Goal: Task Accomplishment & Management: Manage account settings

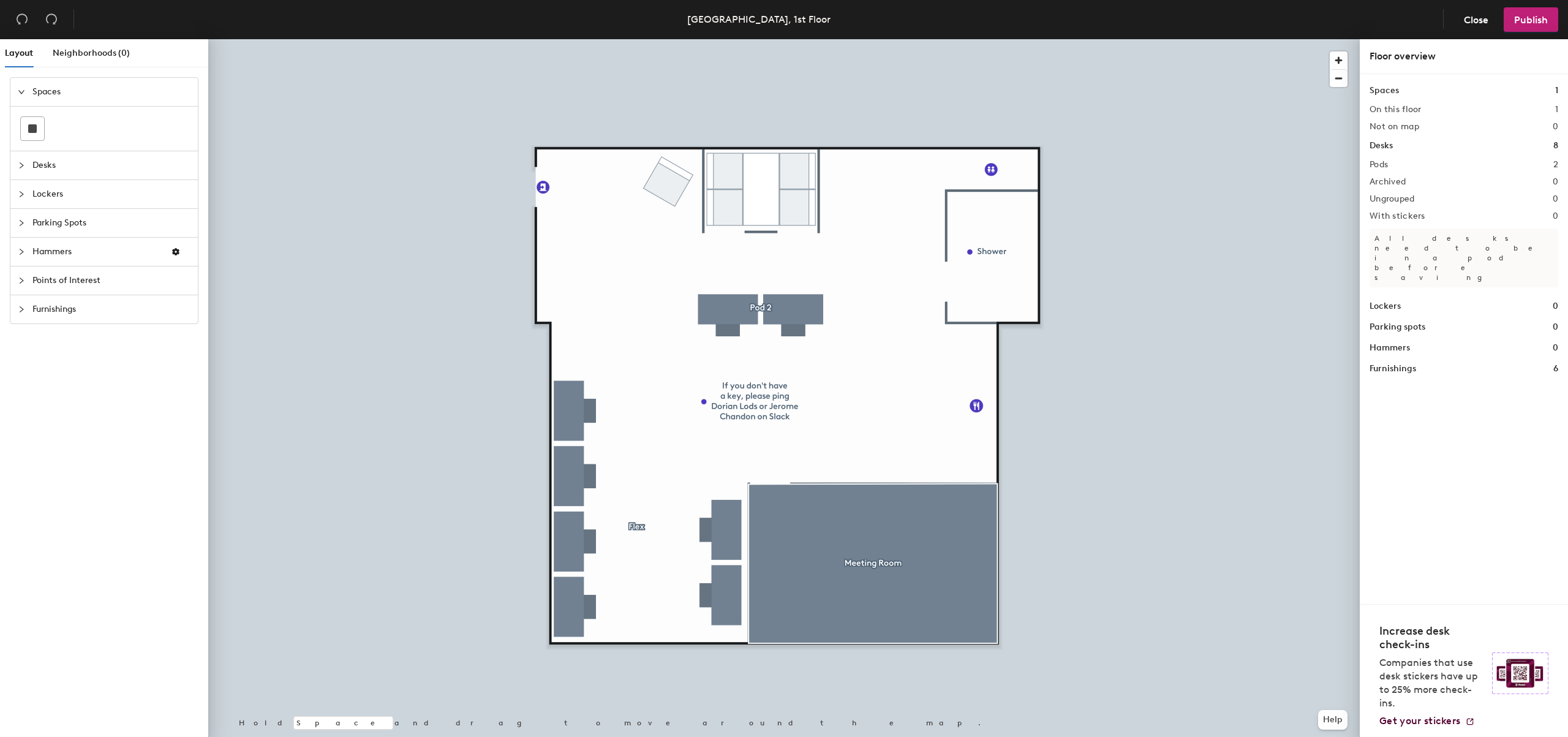
click at [21, 167] on icon "collapsed" at bounding box center [21, 165] width 4 height 6
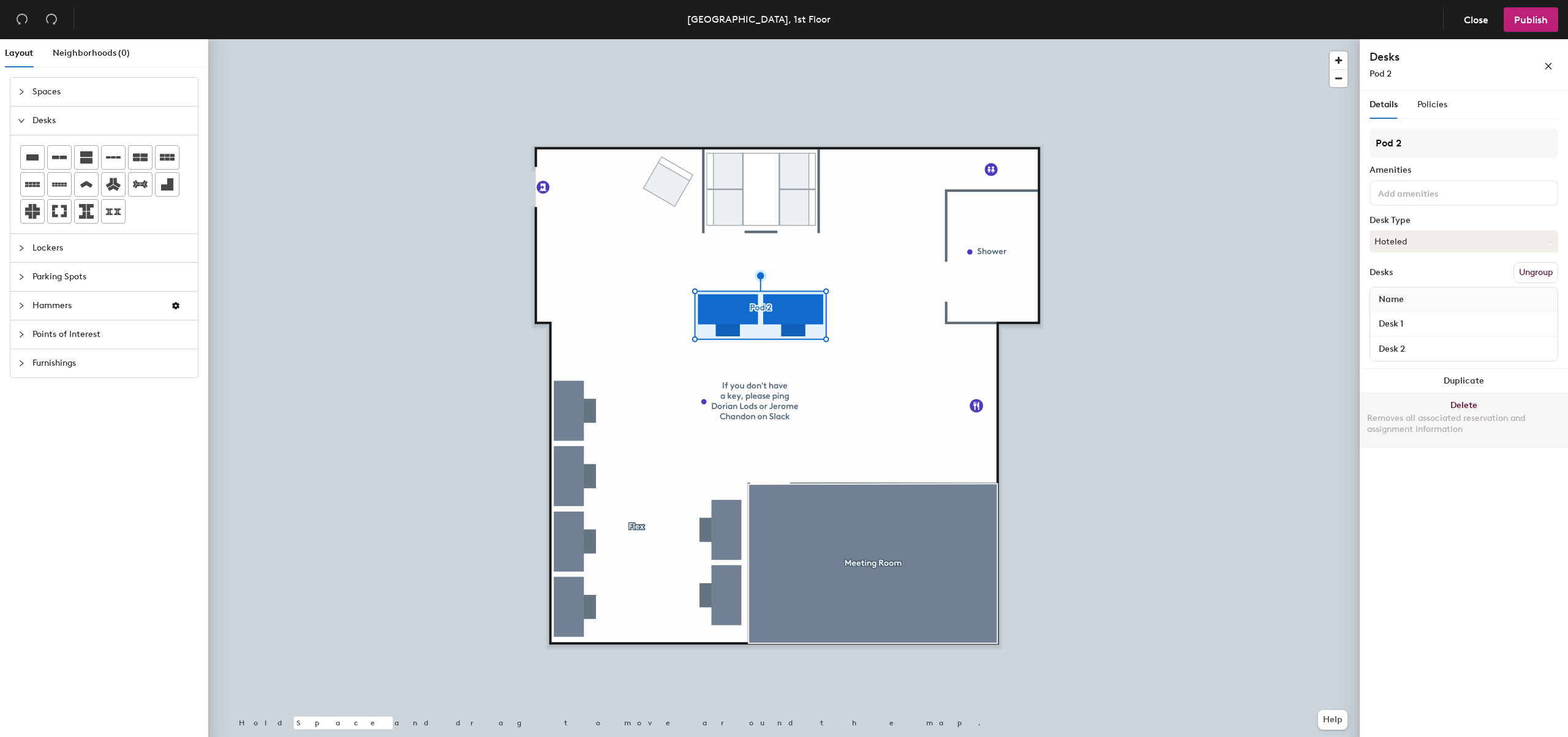
click at [1464, 401] on button "Delete Removes all associated reservation and assignment information" at bounding box center [1464, 420] width 208 height 54
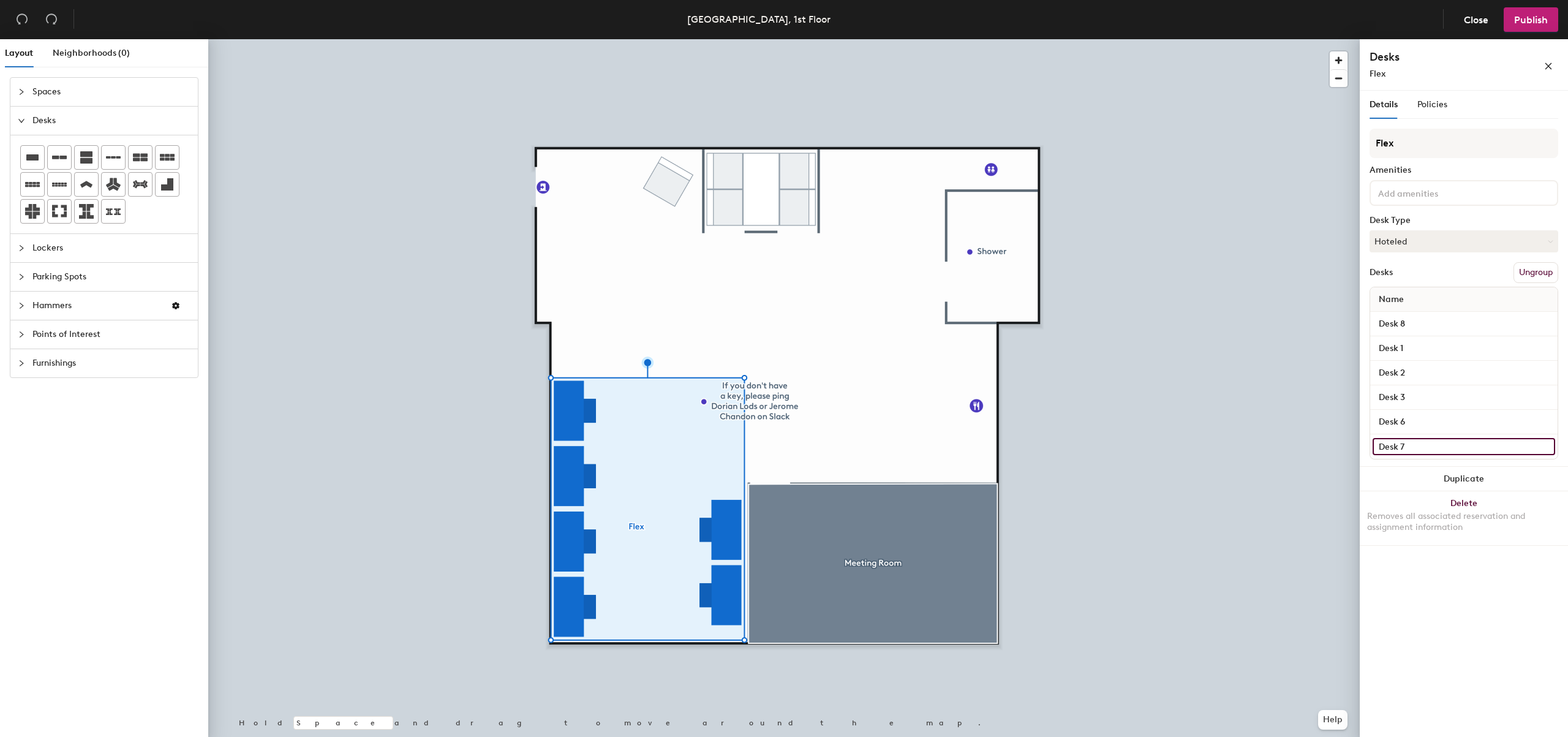
click at [1412, 448] on input "Desk 7" at bounding box center [1464, 446] width 182 height 17
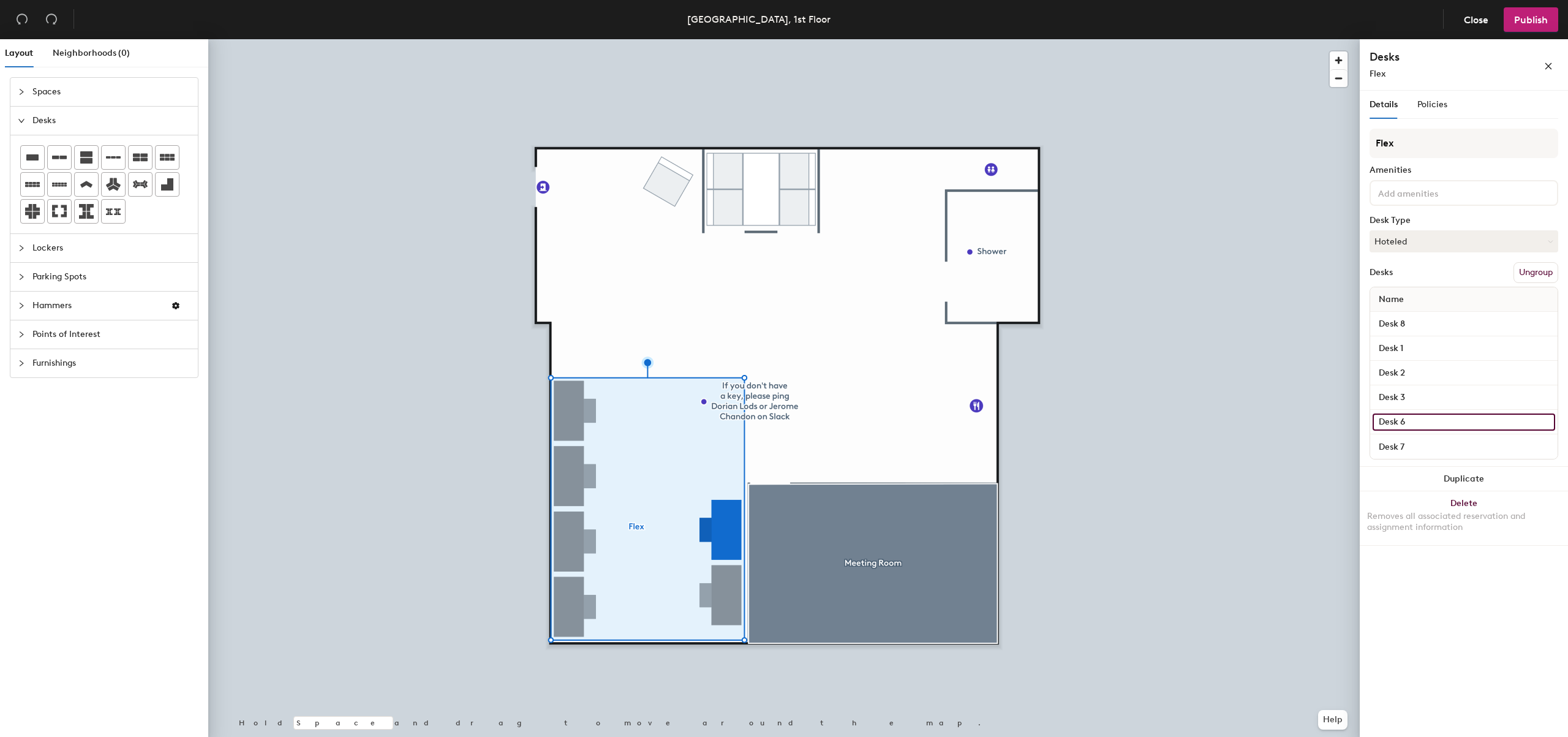
click at [1423, 425] on input "Desk 6" at bounding box center [1464, 422] width 182 height 17
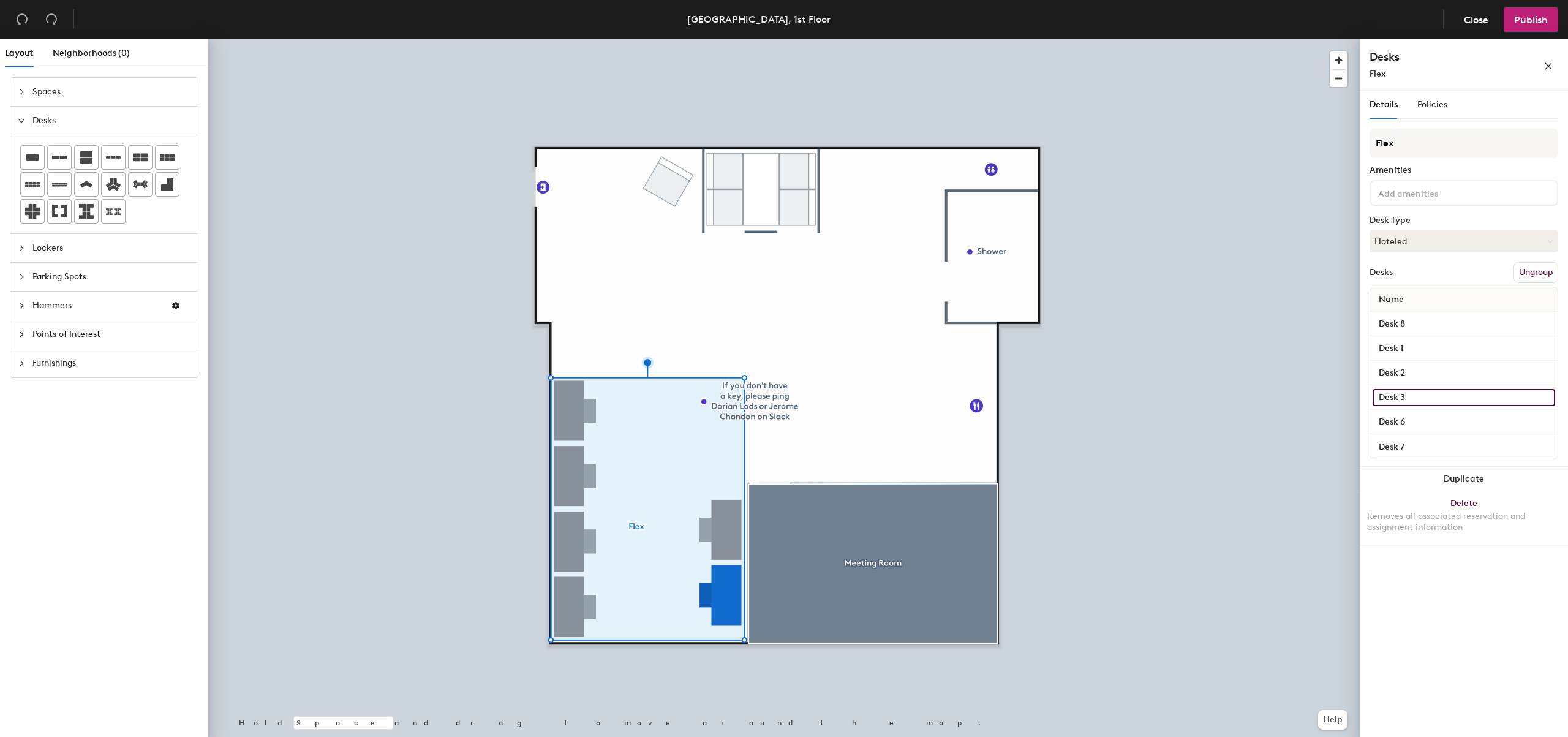
click at [1434, 397] on input "Desk 3" at bounding box center [1464, 397] width 182 height 17
click at [1442, 375] on input "Desk 2" at bounding box center [1464, 373] width 182 height 17
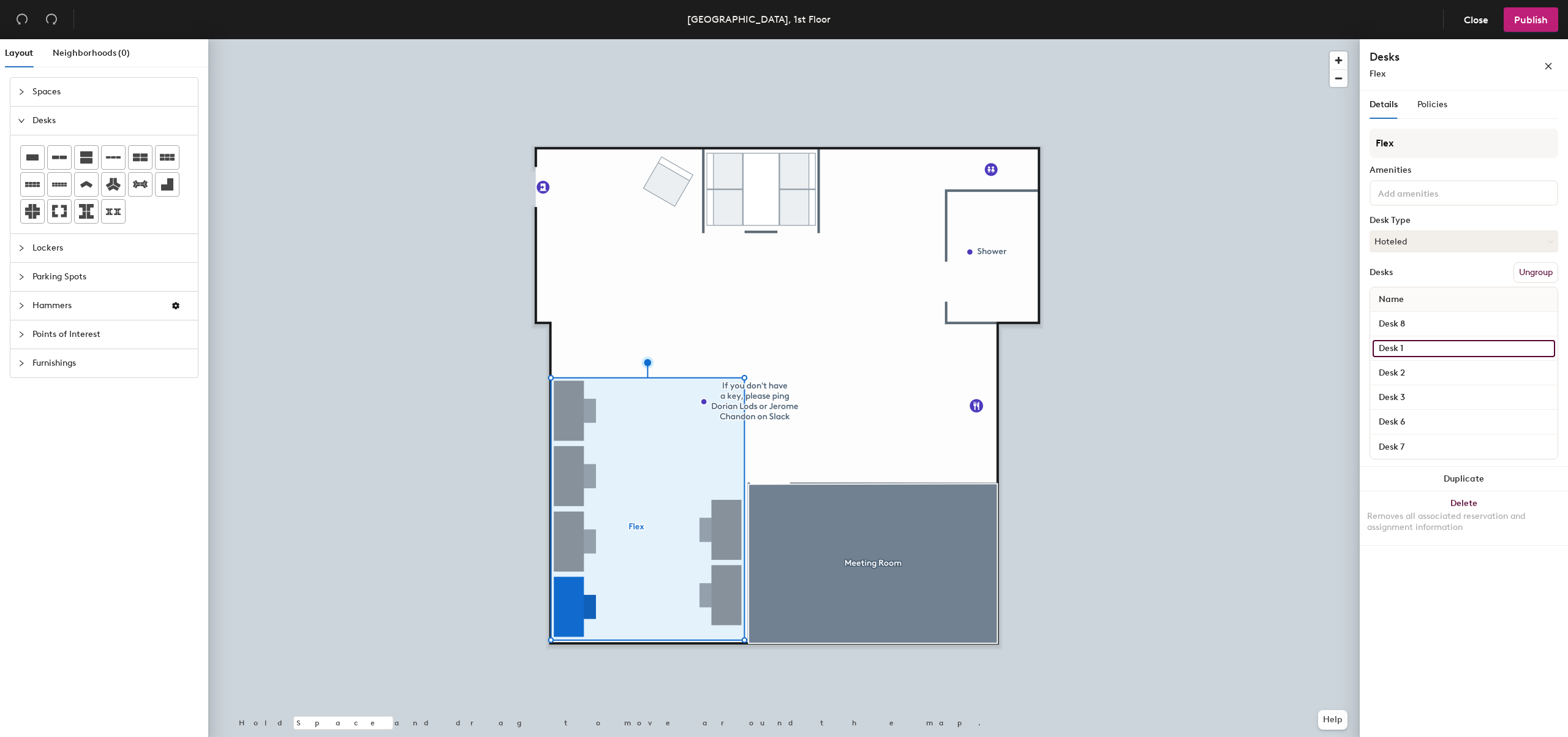
click at [1437, 349] on input "Desk 1" at bounding box center [1464, 348] width 182 height 17
click at [1449, 327] on input "Desk 8" at bounding box center [1464, 324] width 182 height 17
click at [1497, 340] on input "Desk 1" at bounding box center [1464, 348] width 182 height 17
click at [1547, 323] on input "Desk 8" at bounding box center [1464, 324] width 182 height 17
click at [1532, 273] on button "Ungroup" at bounding box center [1535, 272] width 45 height 21
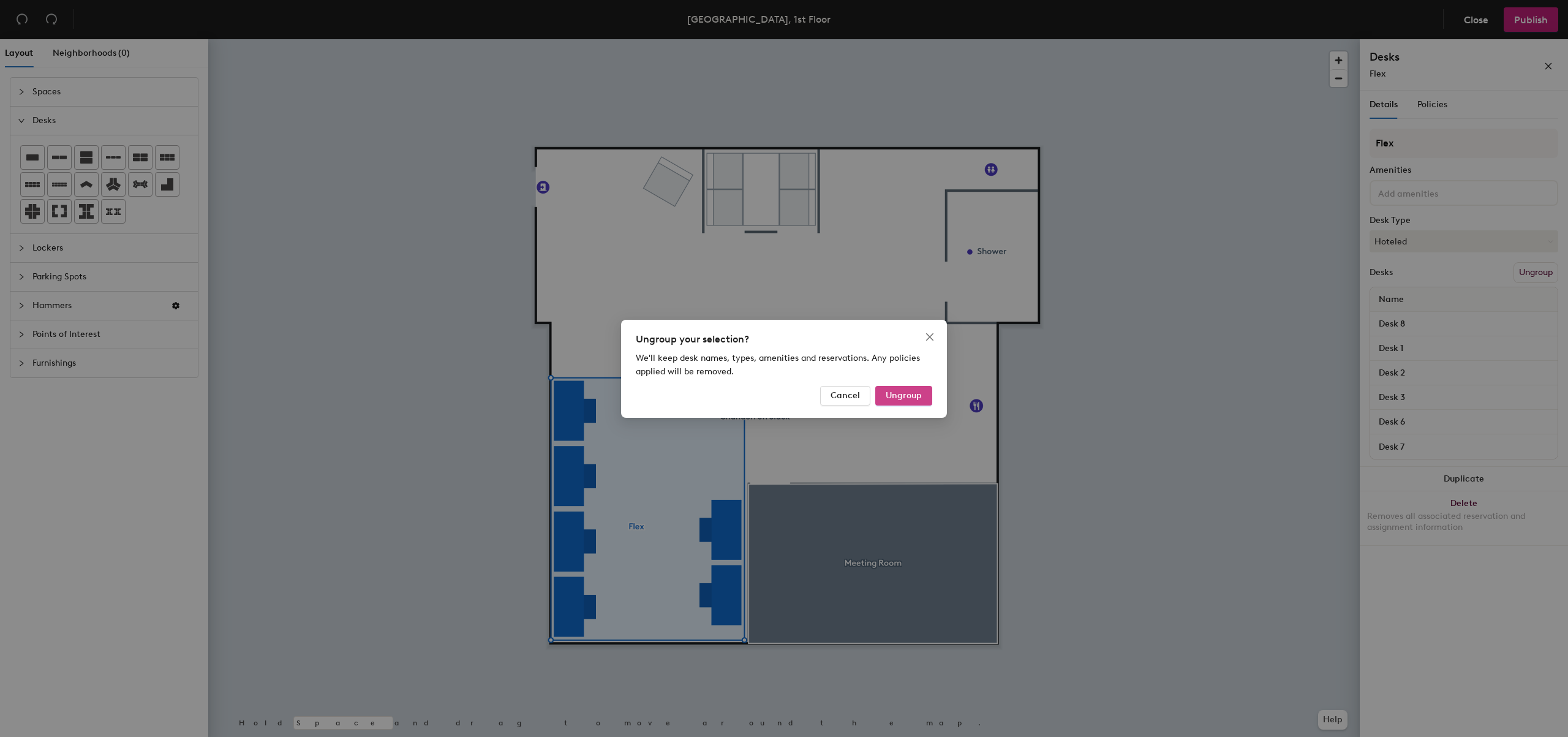
click at [911, 396] on span "Ungroup" at bounding box center [904, 395] width 36 height 11
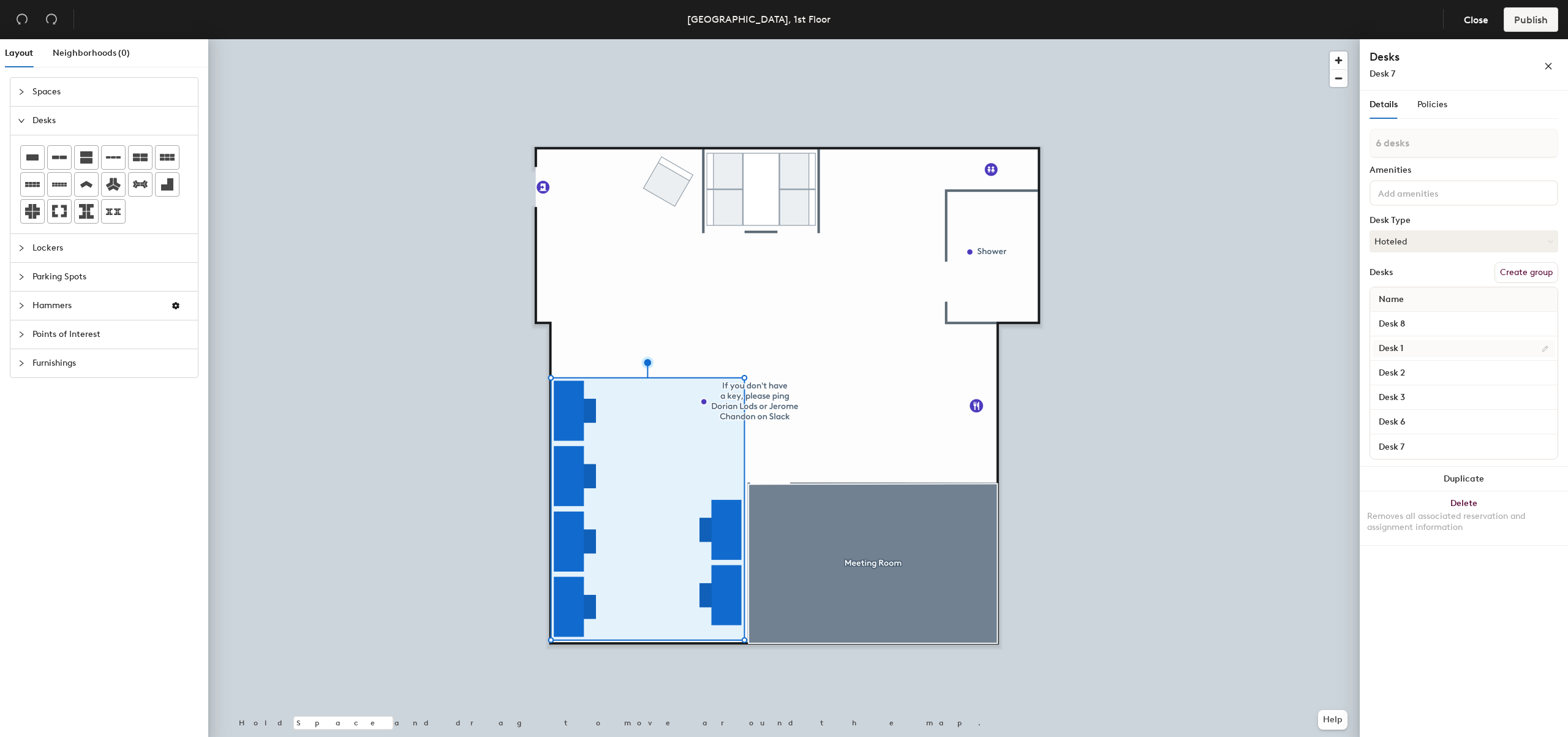
type input "1 desk"
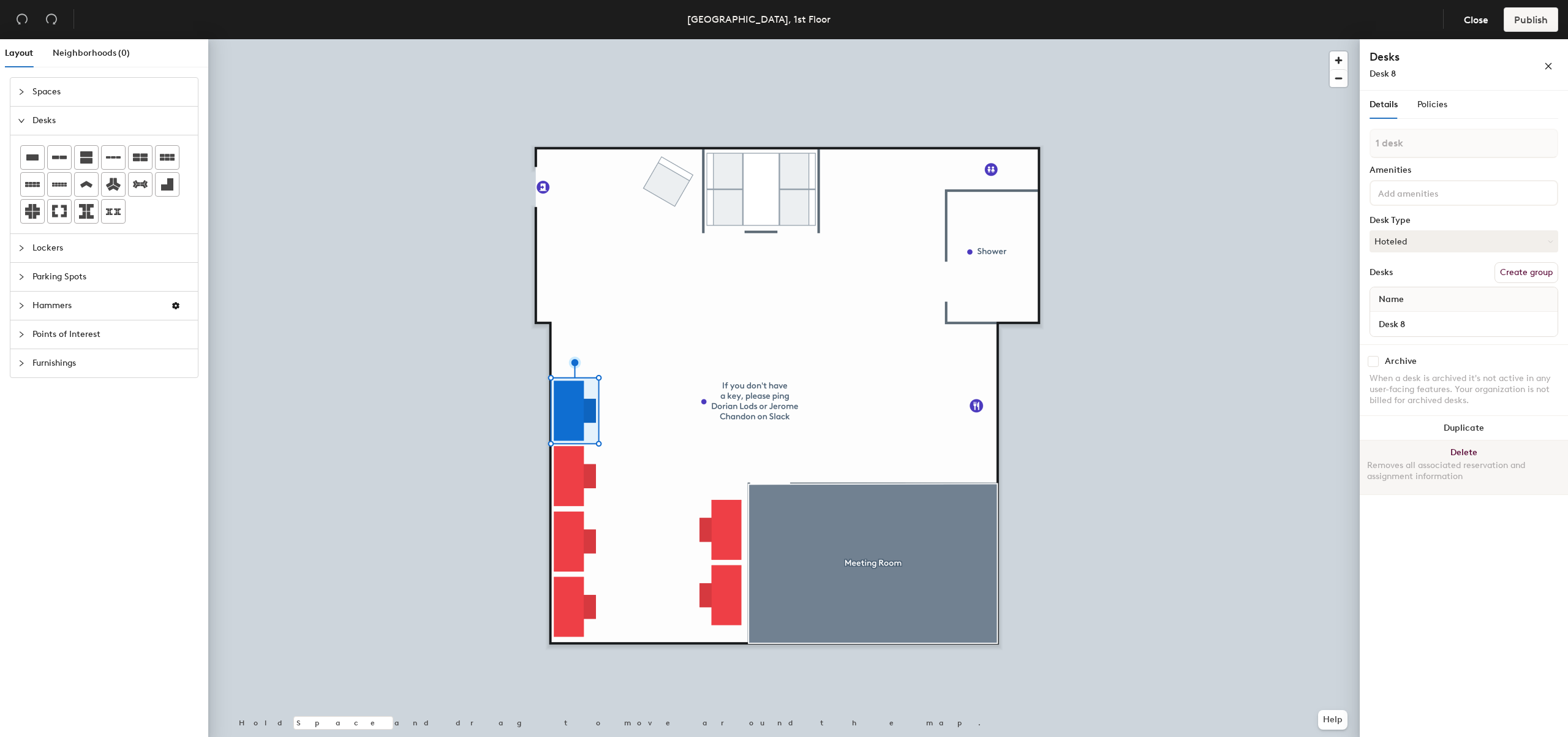
click at [1464, 453] on button "Delete Removes all associated reservation and assignment information" at bounding box center [1464, 467] width 208 height 54
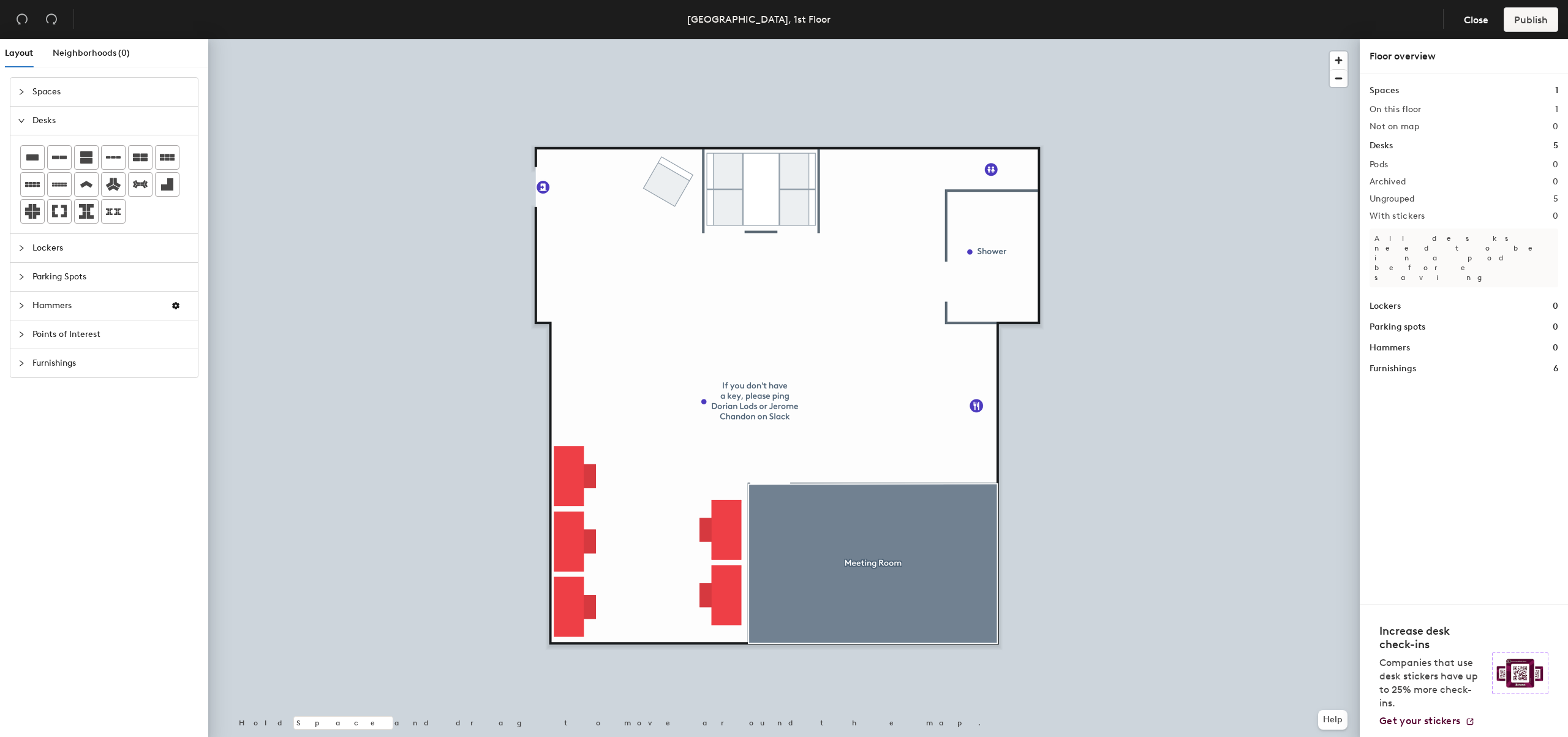
click at [735, 39] on div at bounding box center [784, 39] width 1151 height 0
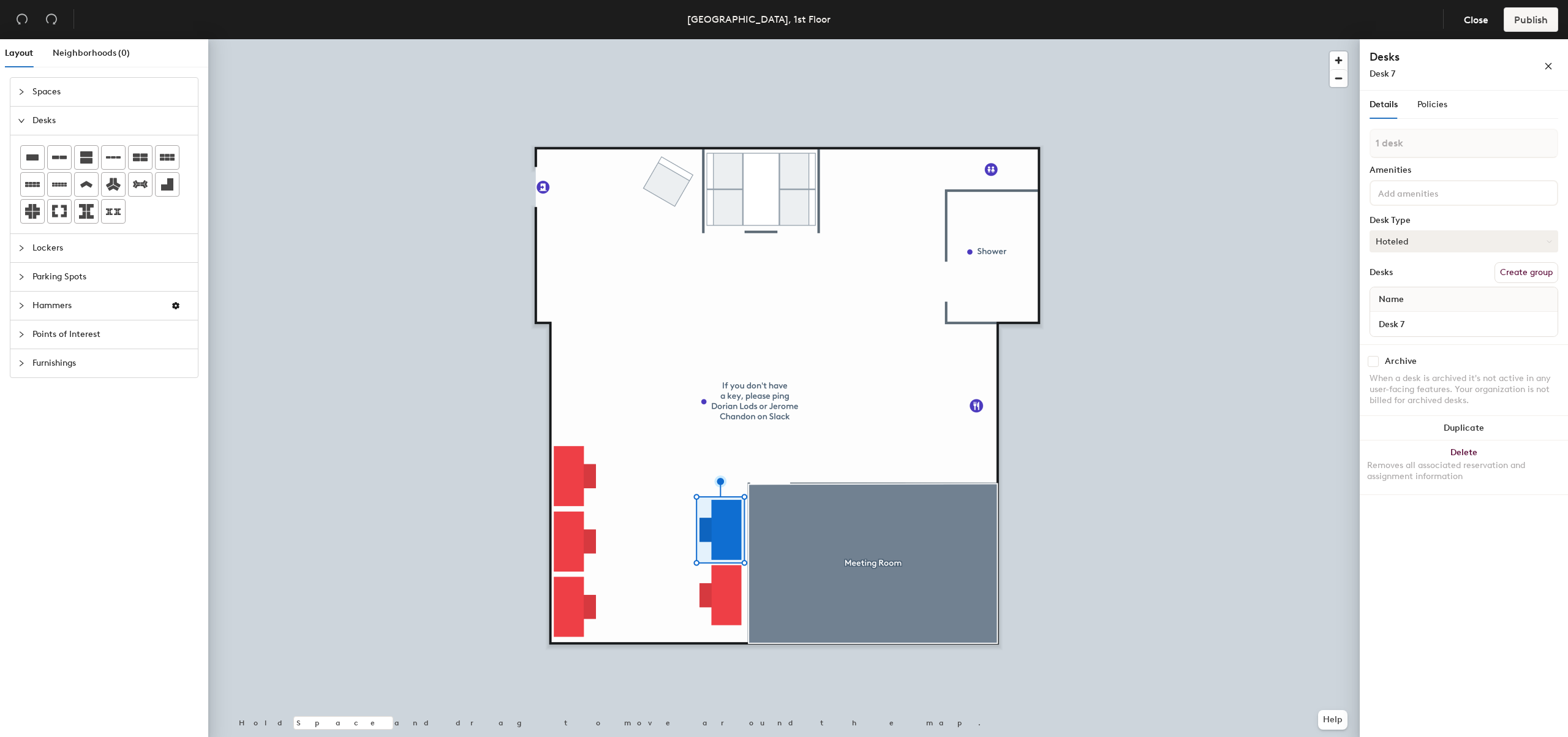
click at [1417, 244] on button "Hoteled" at bounding box center [1464, 241] width 189 height 22
click at [1420, 280] on div "Assigned" at bounding box center [1431, 279] width 123 height 18
click at [718, 39] on div at bounding box center [784, 39] width 1151 height 0
click at [1399, 242] on button "Hoteled" at bounding box center [1464, 241] width 189 height 22
click at [1409, 280] on div "Assigned" at bounding box center [1431, 279] width 123 height 18
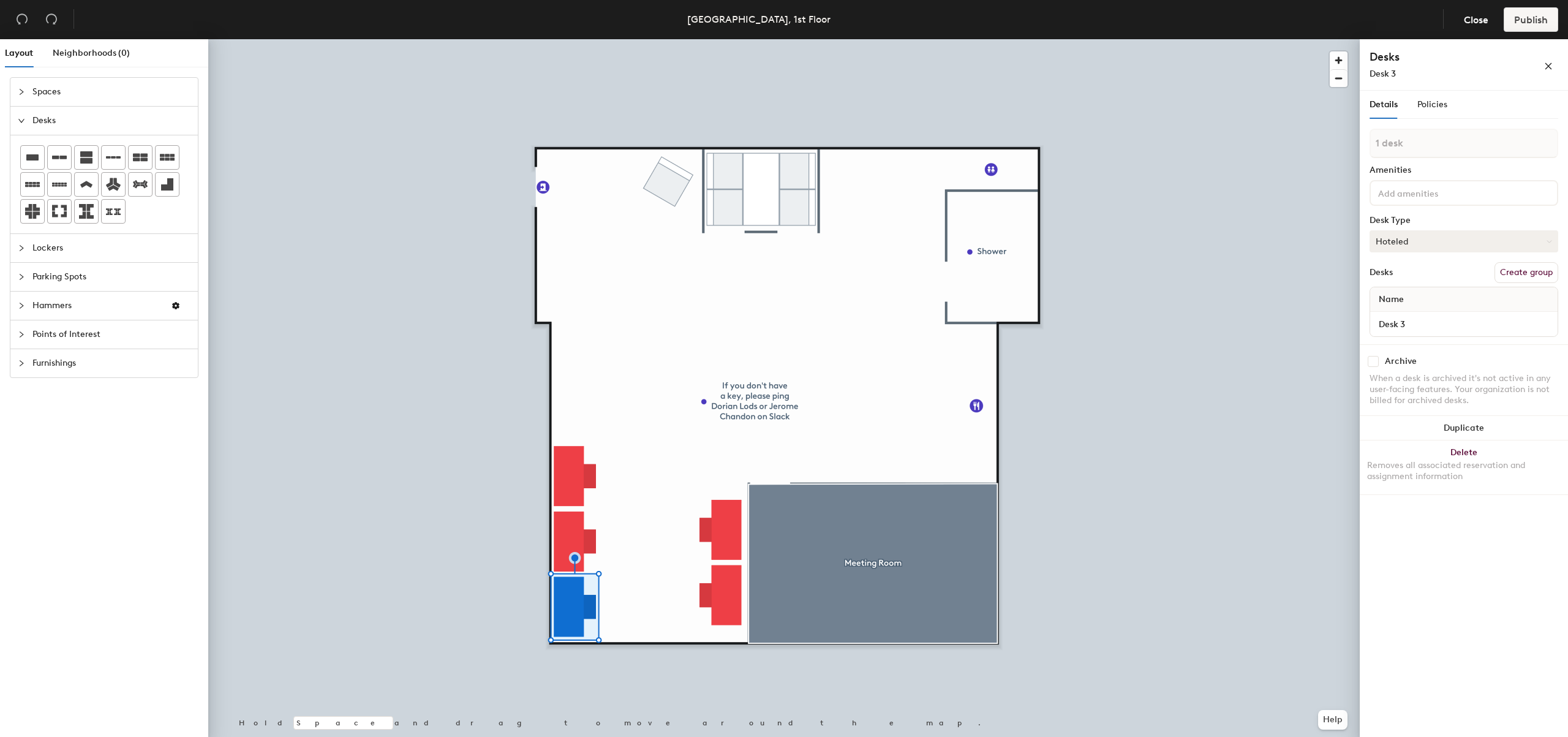
click at [1410, 246] on button "Hoteled" at bounding box center [1464, 241] width 189 height 22
click at [1402, 279] on div "Assigned" at bounding box center [1431, 279] width 123 height 18
click at [1427, 245] on button "Hoteled" at bounding box center [1464, 241] width 189 height 22
click at [1426, 280] on div "Assigned" at bounding box center [1431, 279] width 123 height 18
click at [1453, 245] on button "Hoteled" at bounding box center [1464, 241] width 189 height 22
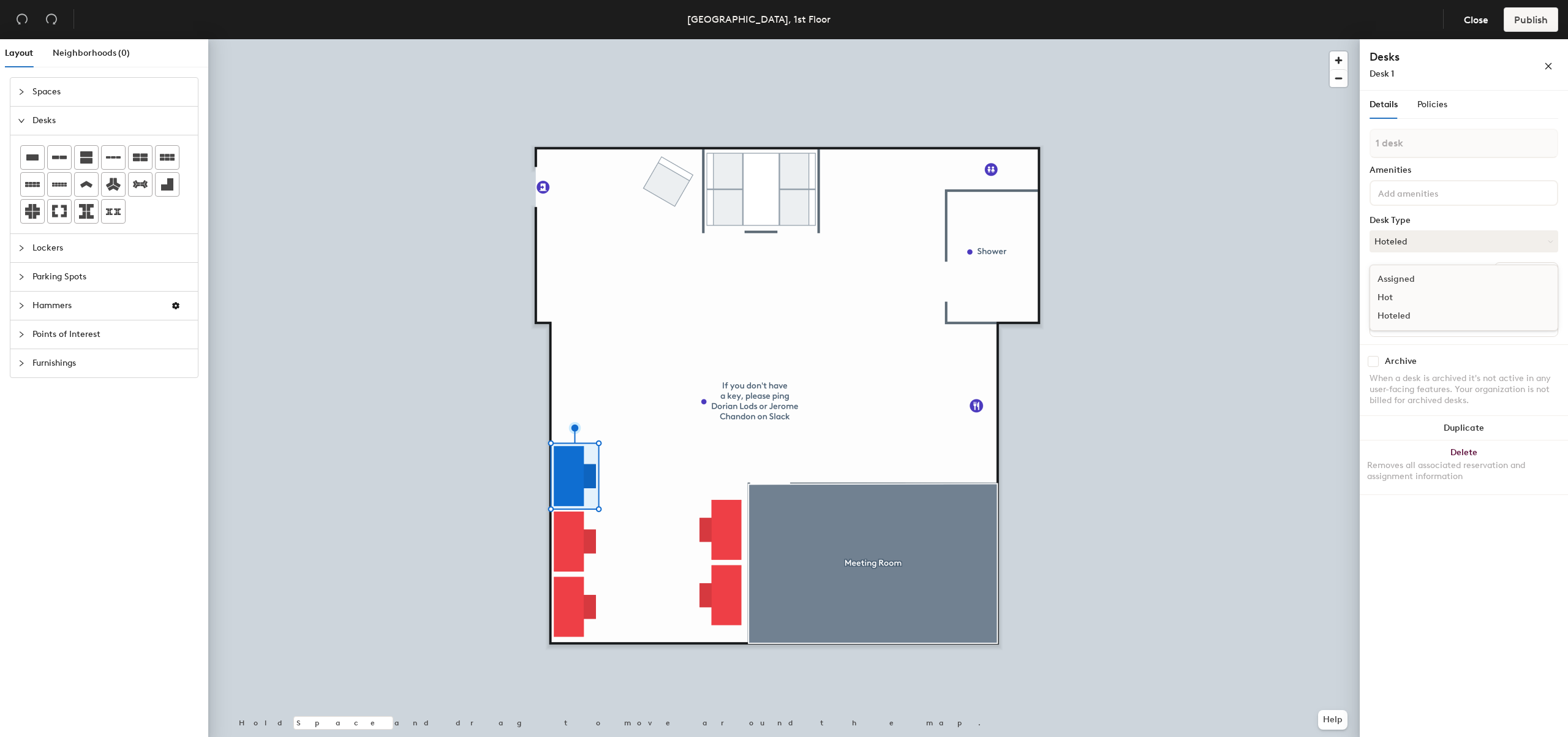
click at [1393, 317] on div "Hoteled" at bounding box center [1431, 315] width 123 height 18
click at [1458, 239] on button "Assigned" at bounding box center [1464, 241] width 189 height 22
click at [1423, 312] on div "Hoteled" at bounding box center [1431, 315] width 123 height 18
click at [1455, 604] on div "Details Policies 1 desk Amenities Desk Type Hoteled Desks Create group Name Des…" at bounding box center [1464, 416] width 208 height 651
click at [1555, 63] on button "button" at bounding box center [1548, 65] width 19 height 19
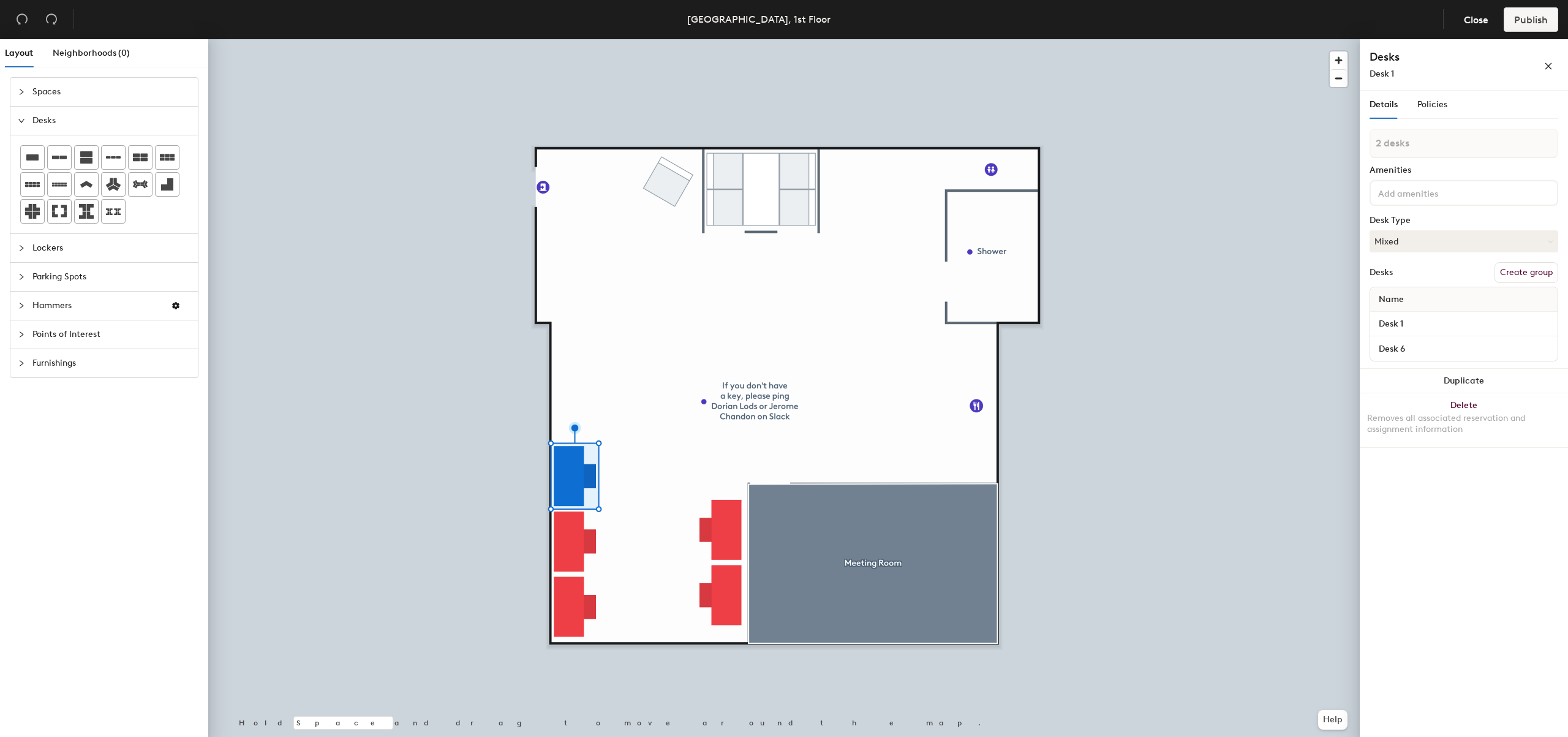
type input "3 desks"
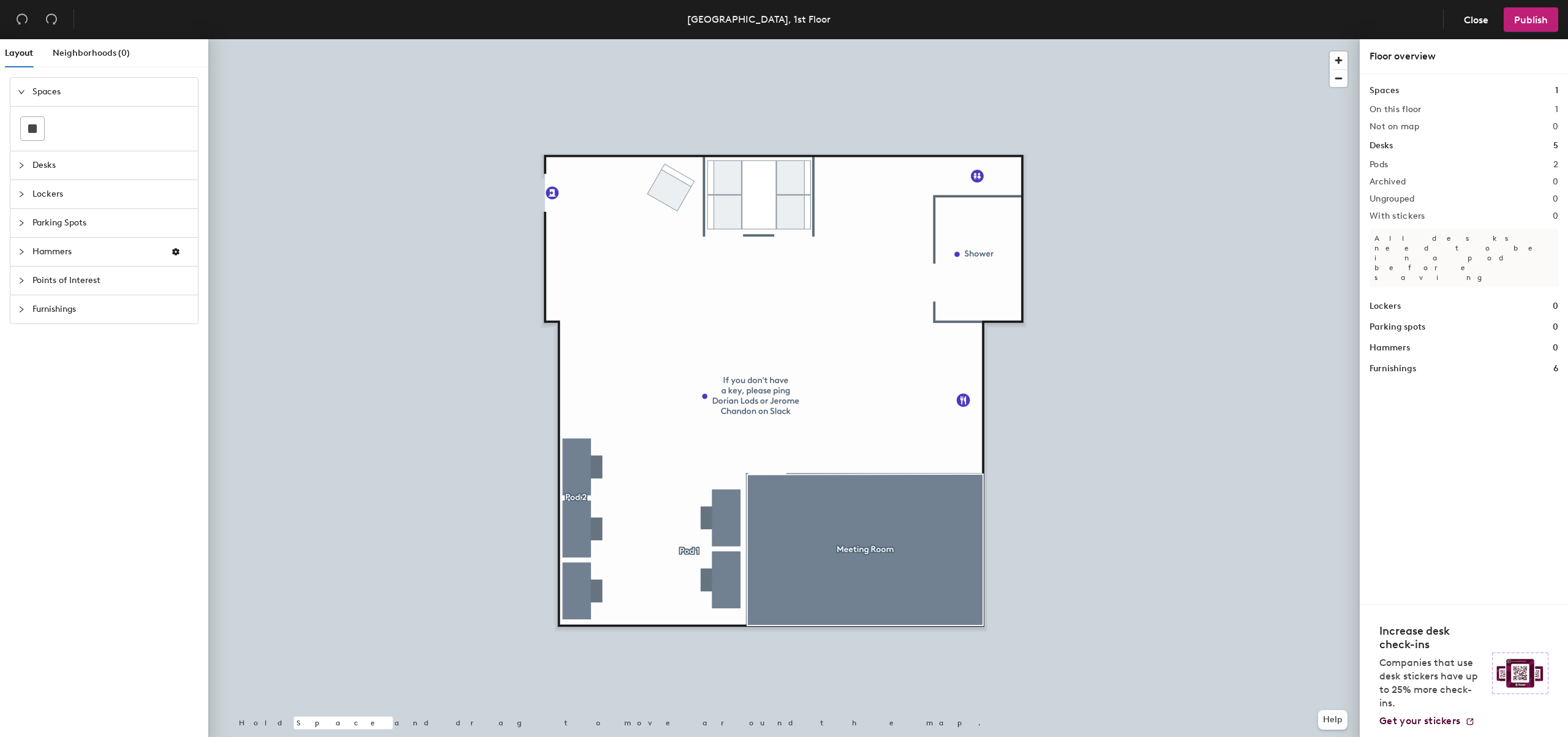
click at [776, 39] on div at bounding box center [784, 39] width 1151 height 0
click at [834, 39] on div at bounding box center [784, 39] width 1151 height 0
click at [706, 408] on span "Edit" at bounding box center [706, 408] width 32 height 21
type input "If you don't have a key, please ping Dorian Lods on Slack"
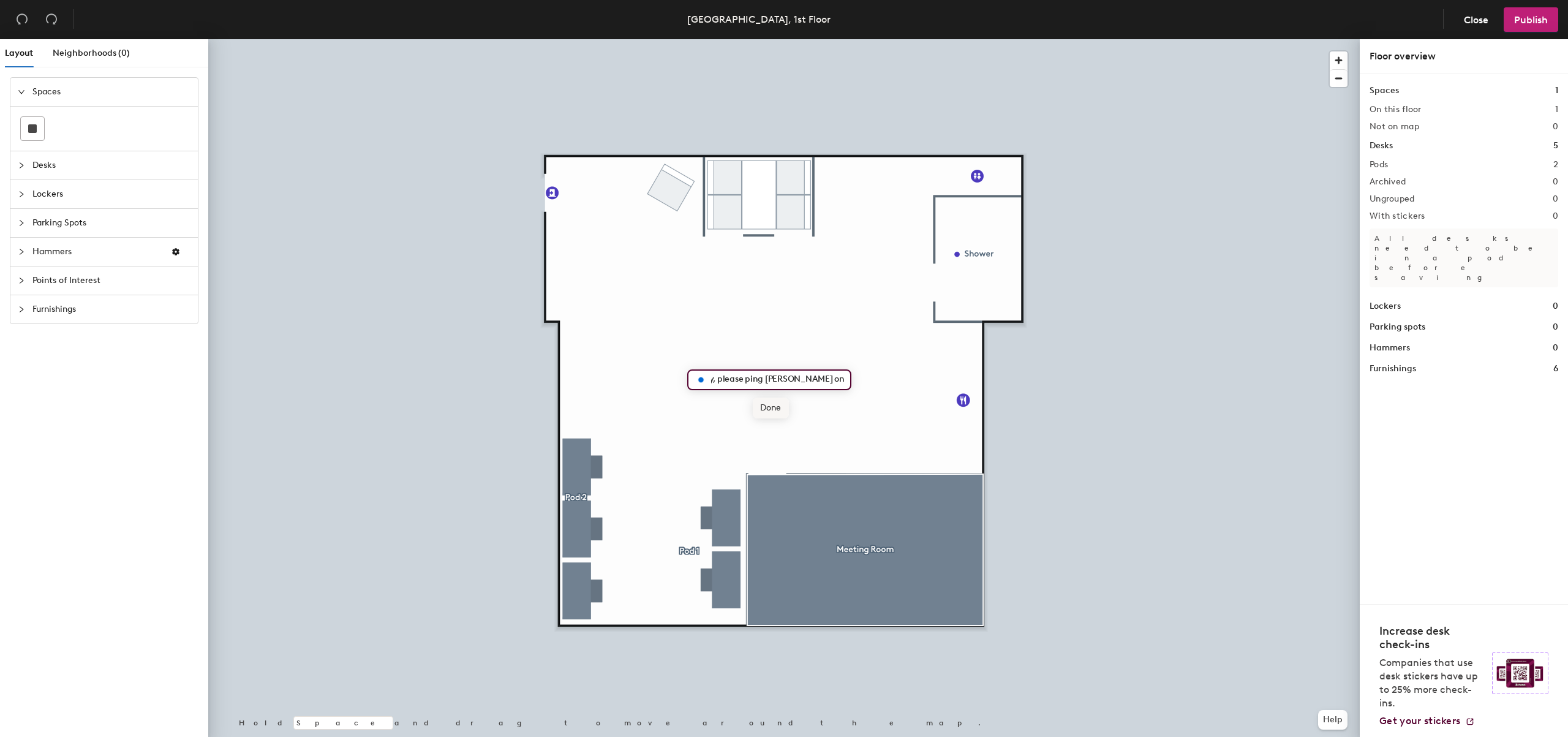
click at [765, 407] on span "Done" at bounding box center [771, 408] width 36 height 21
click at [1537, 24] on span "Publish" at bounding box center [1531, 19] width 34 height 12
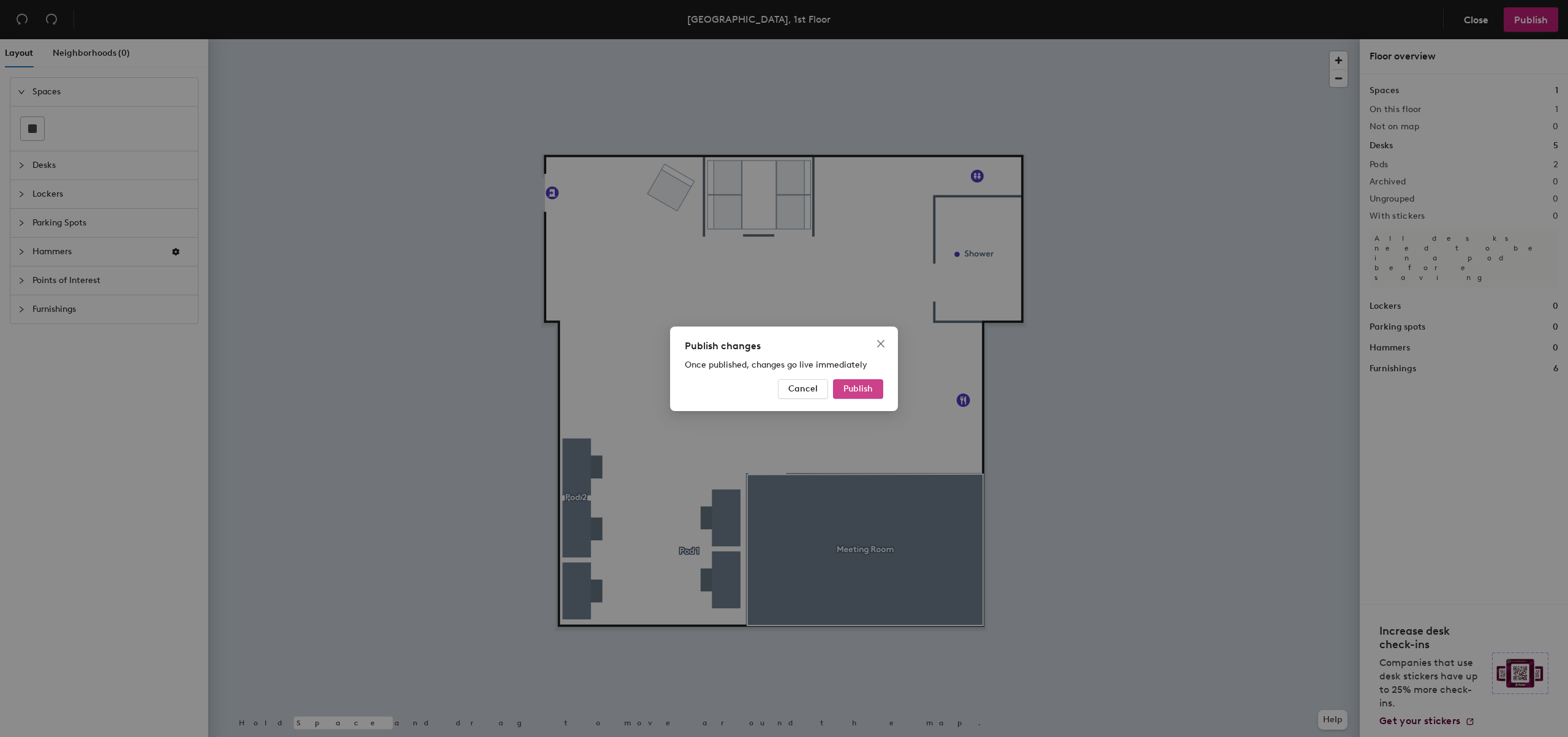
click at [841, 390] on button "Publish" at bounding box center [858, 388] width 50 height 19
